Goal: Transaction & Acquisition: Purchase product/service

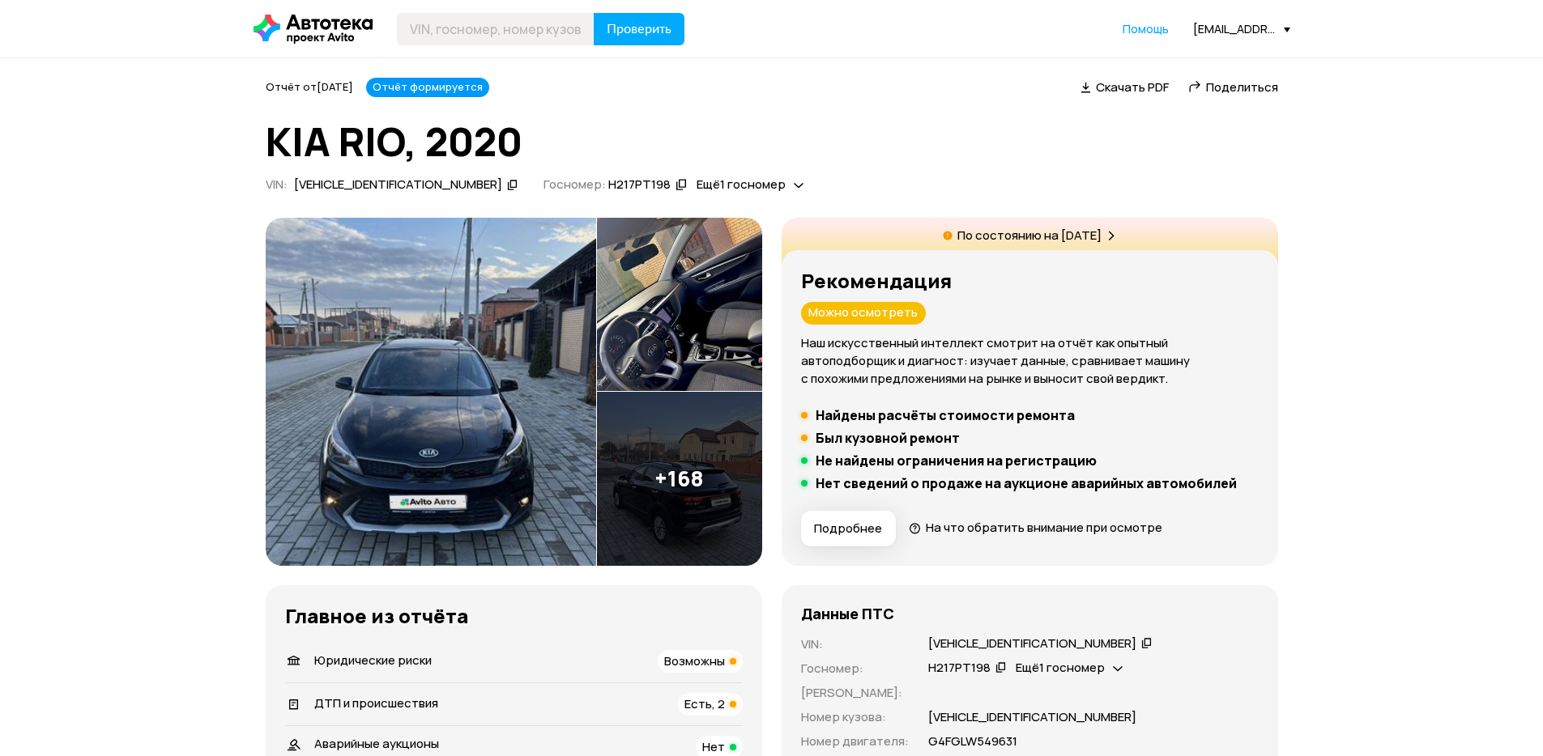
click at [507, 185] on icon at bounding box center [512, 185] width 11 height 16
click at [507, 186] on icon at bounding box center [512, 185] width 11 height 16
click at [459, 21] on input "text" at bounding box center [496, 29] width 198 height 32
paste input "[VEHICLE_IDENTIFICATION_NUMBER]"
type input "[VEHICLE_IDENTIFICATION_NUMBER]"
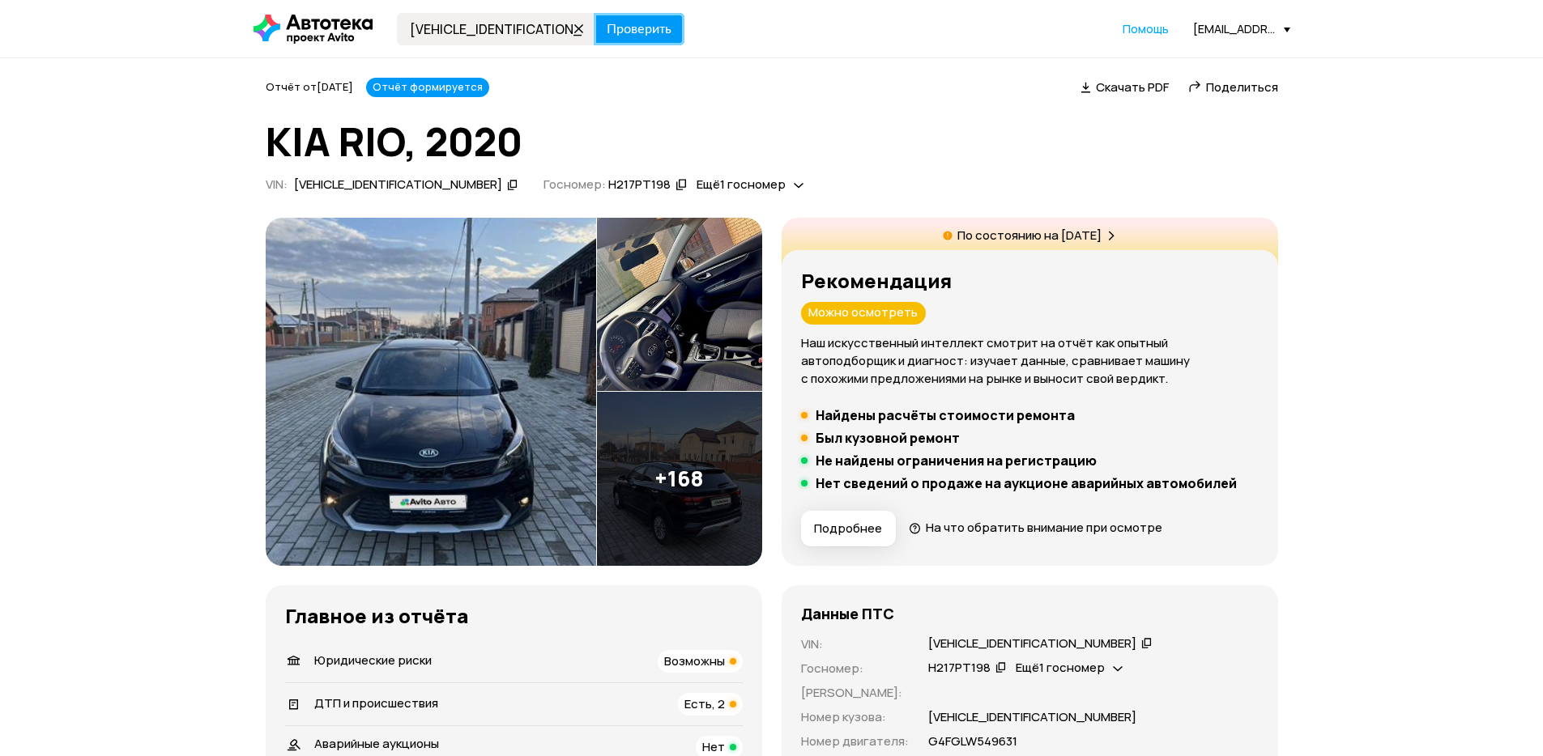
click at [637, 34] on span "Проверить" at bounding box center [639, 29] width 65 height 13
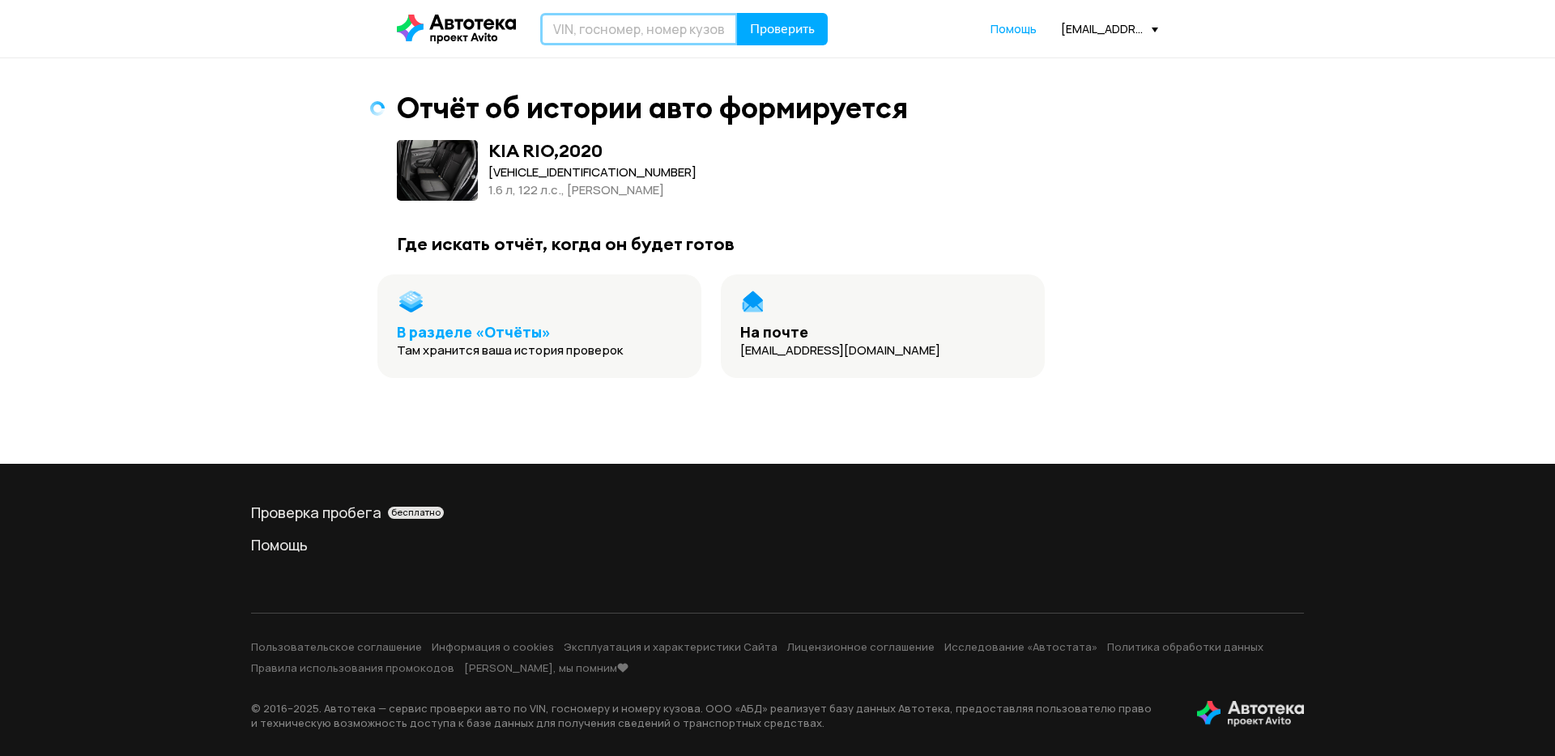
paste input "[VEHICLE_IDENTIFICATION_NUMBER]"
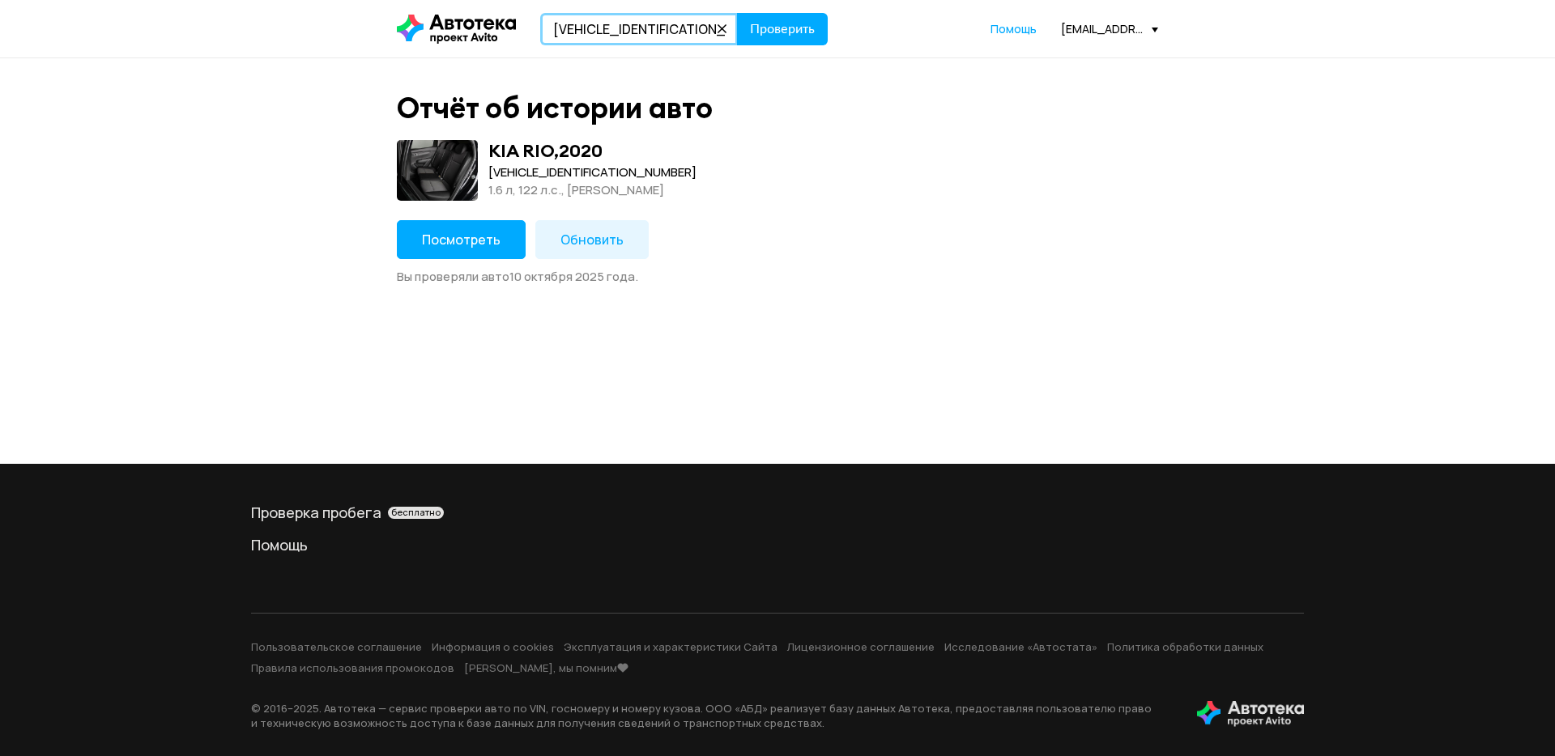
type input "[VEHICLE_IDENTIFICATION_NUMBER]"
click at [486, 229] on button "Посмотреть" at bounding box center [461, 239] width 129 height 39
